Goal: Task Accomplishment & Management: Use online tool/utility

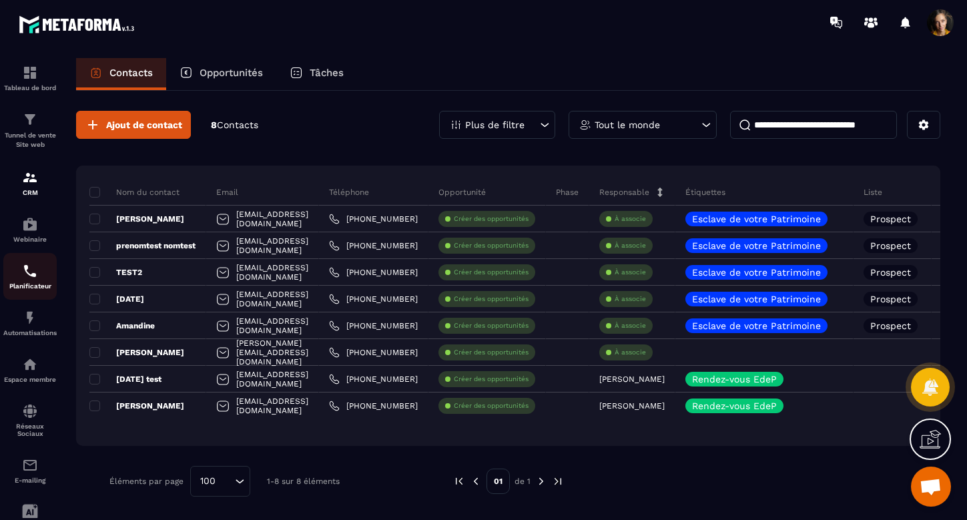
click at [26, 263] on img at bounding box center [30, 271] width 16 height 16
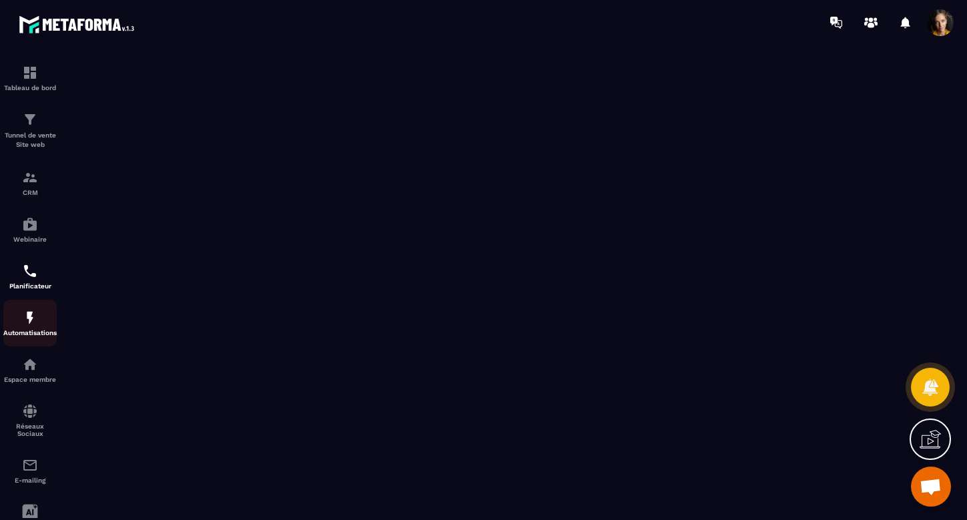
click at [32, 324] on img at bounding box center [30, 318] width 16 height 16
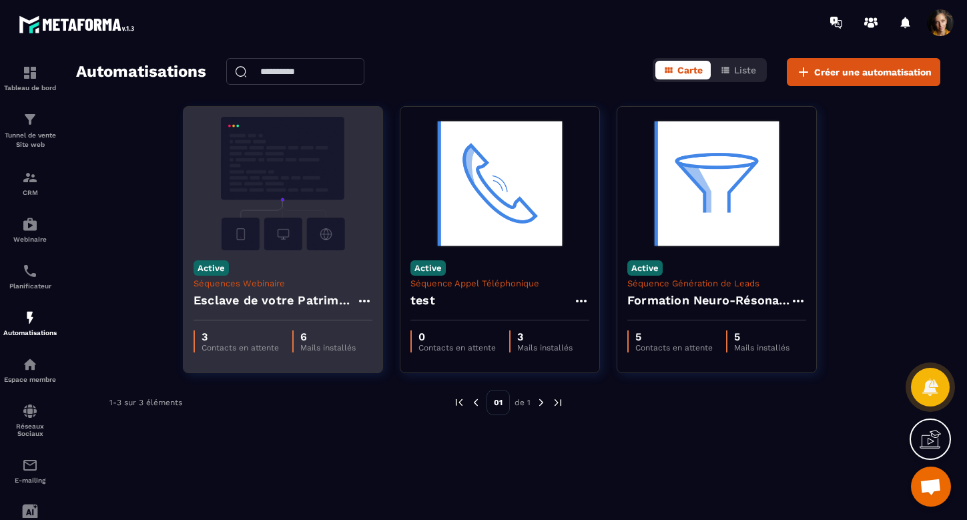
click at [264, 304] on h4 "Esclave de votre Patrimoine - Copy" at bounding box center [274, 300] width 163 height 19
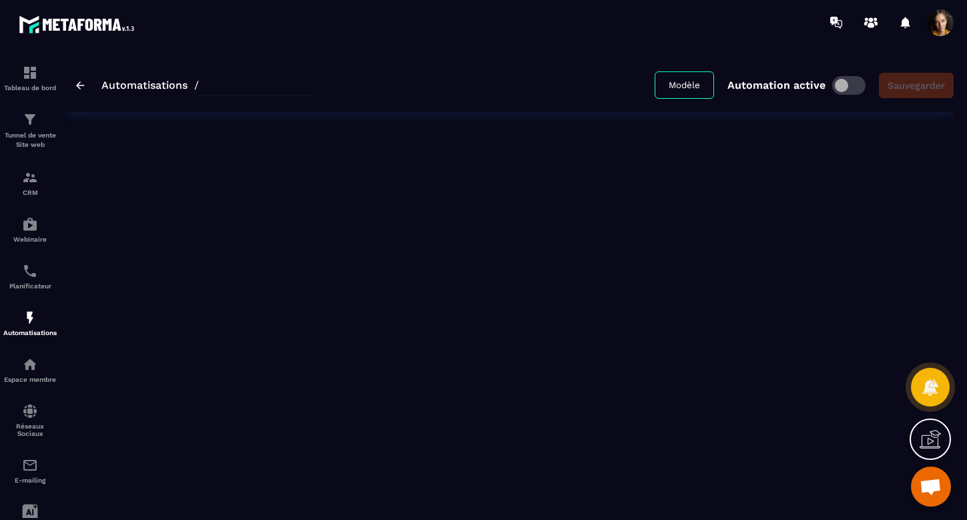
type input "**********"
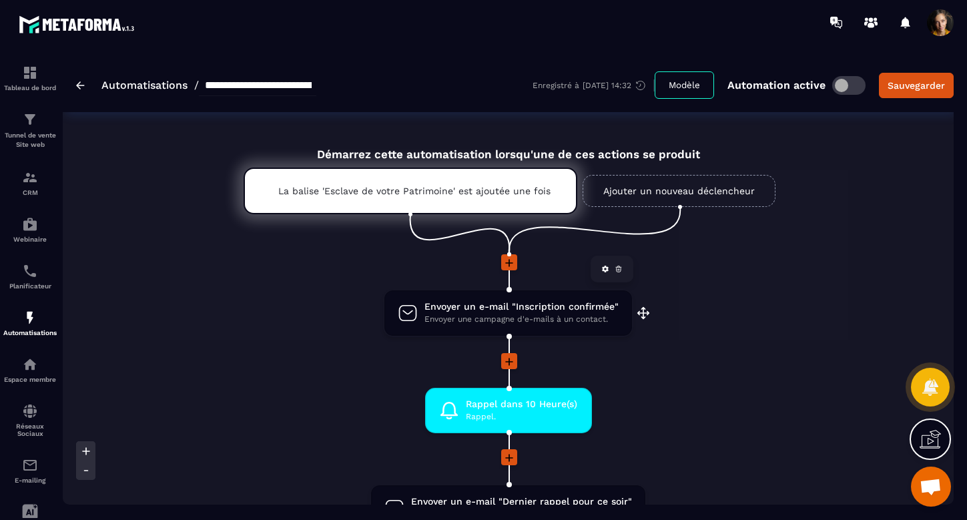
click at [472, 310] on span "Envoyer un e-mail "Inscription confirmée"" at bounding box center [521, 306] width 194 height 13
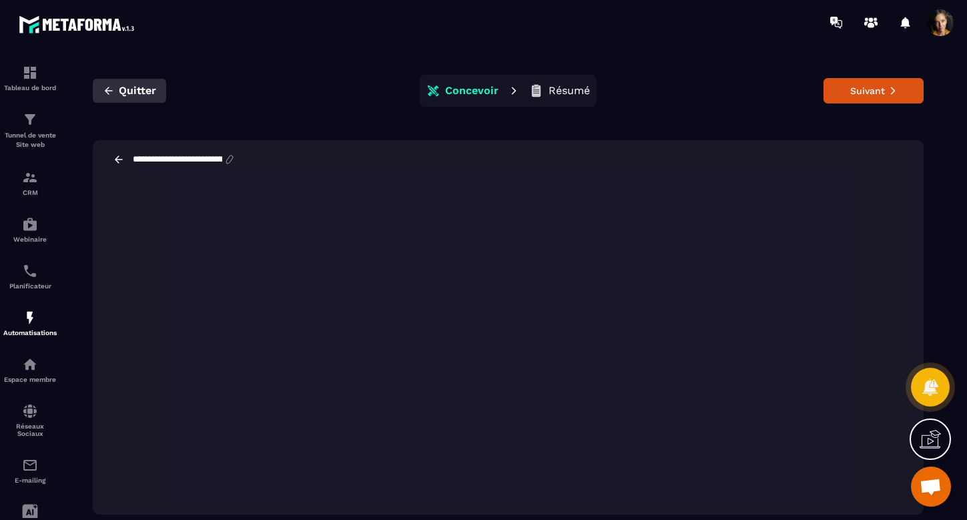
click at [107, 91] on icon "button" at bounding box center [109, 91] width 12 height 12
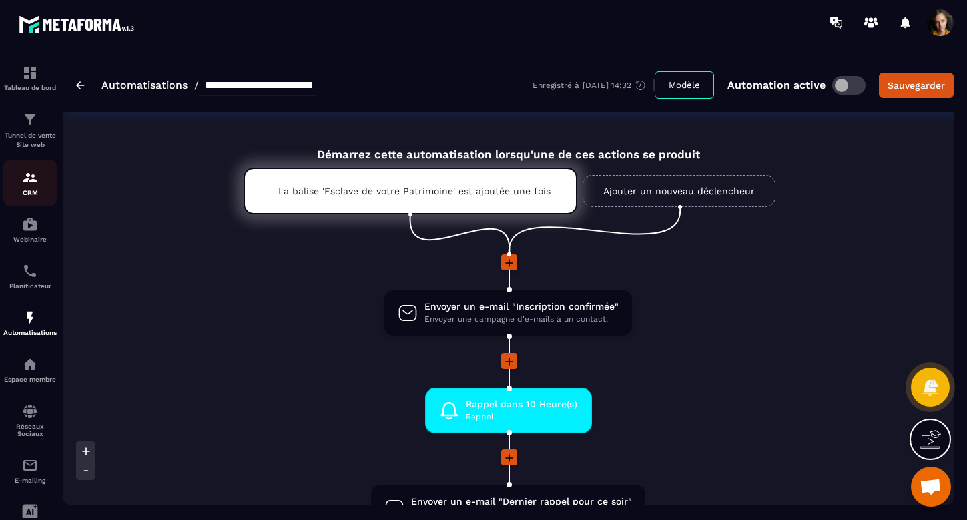
click at [27, 185] on div "CRM" at bounding box center [29, 182] width 53 height 27
